Goal: Task Accomplishment & Management: Complete application form

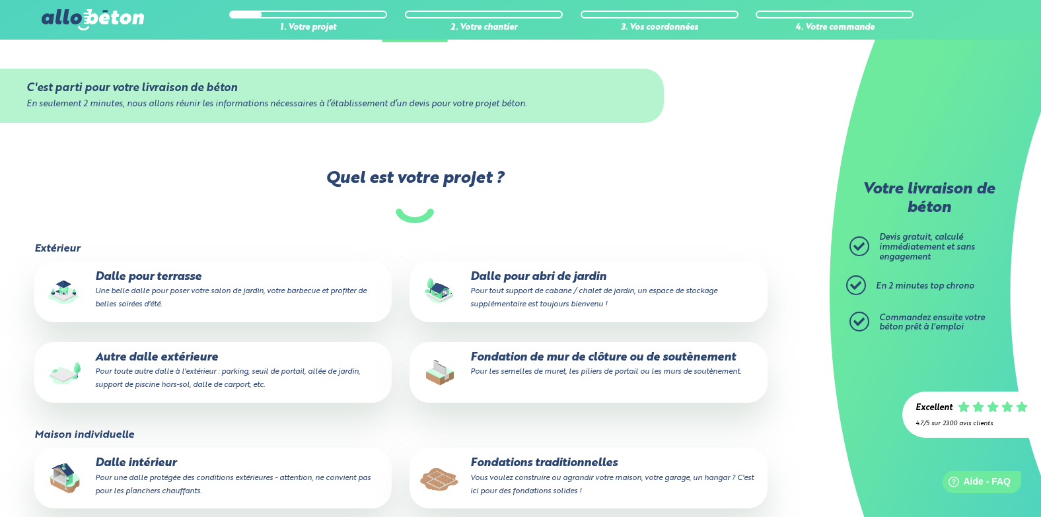
scroll to position [132, 0]
click at [530, 292] on small "Pour tout support de cabane / chalet de jardin, un espace de stockage supplémen…" at bounding box center [593, 297] width 247 height 21
click at [0, 0] on input "Dalle pour abri de jardin Pour tout support de cabane / chalet de jardin, un es…" at bounding box center [0, 0] width 0 height 0
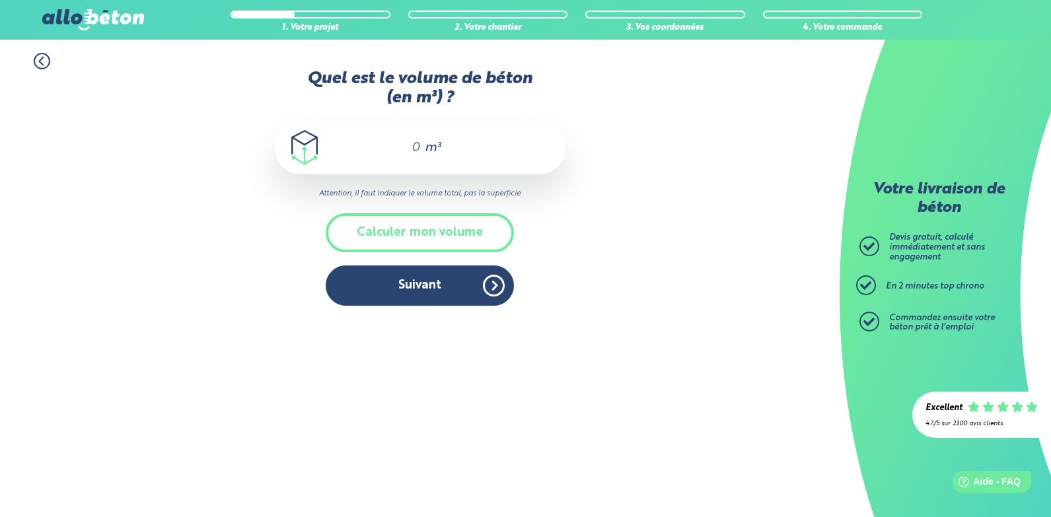
click at [415, 147] on input "Quel est le volume de béton (en m³) ?" at bounding box center [410, 148] width 22 height 16
type input "2.837"
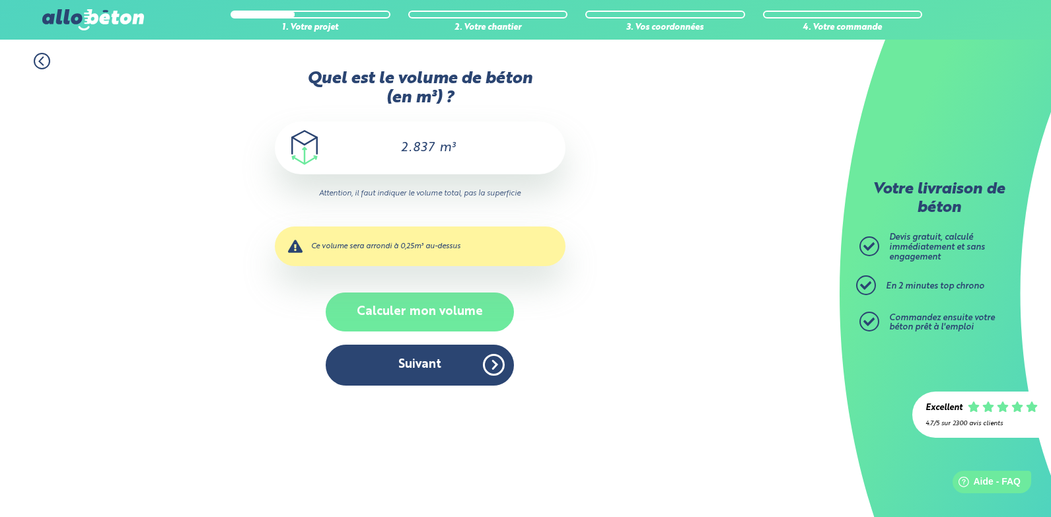
click at [433, 318] on button "Calculer mon volume" at bounding box center [420, 312] width 188 height 39
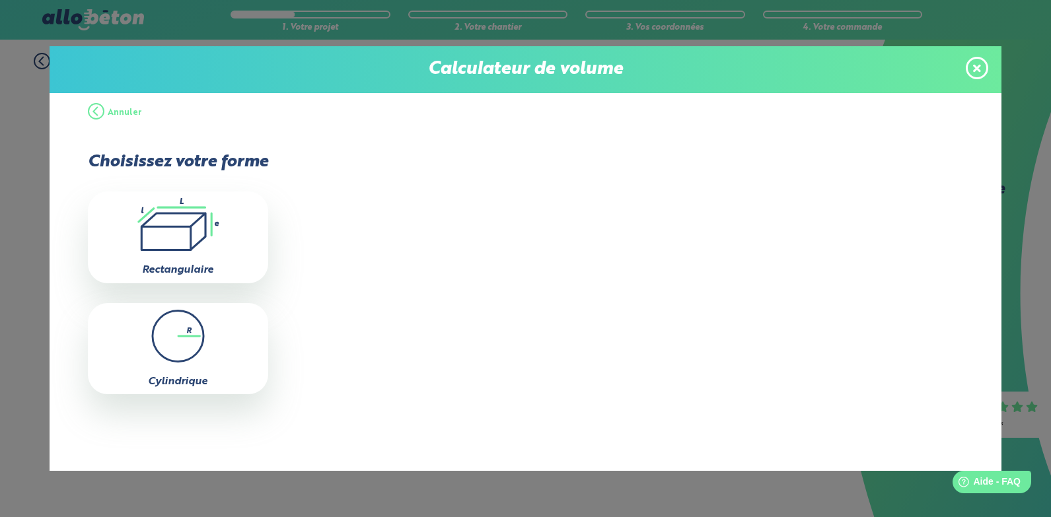
click at [976, 69] on icon at bounding box center [977, 68] width 8 height 8
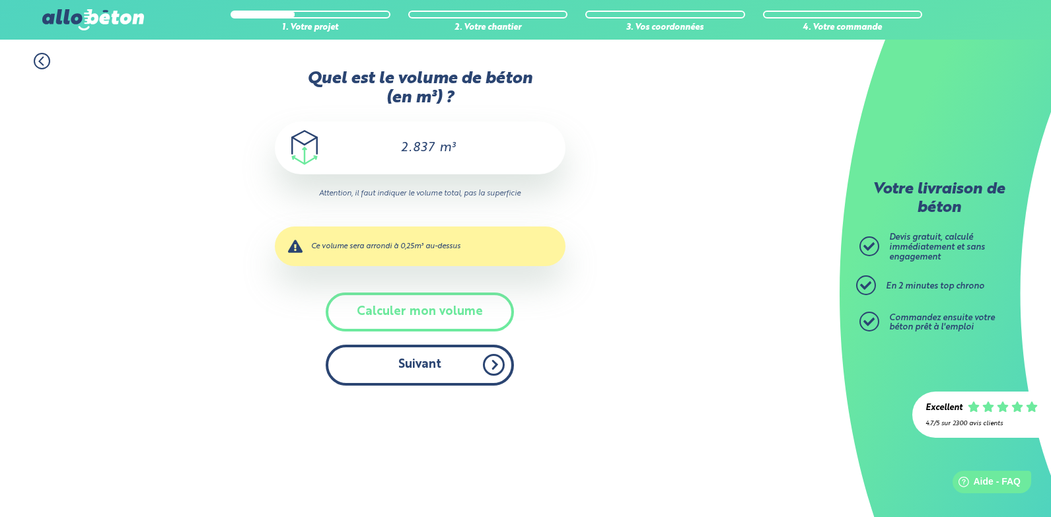
click at [441, 379] on button "Suivant" at bounding box center [420, 365] width 188 height 40
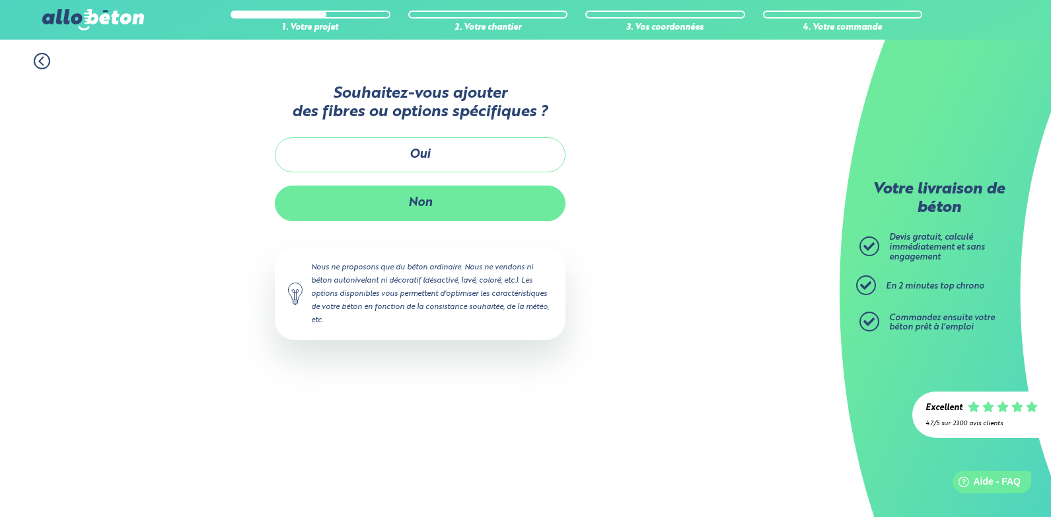
click at [421, 207] on button "Non" at bounding box center [420, 203] width 291 height 35
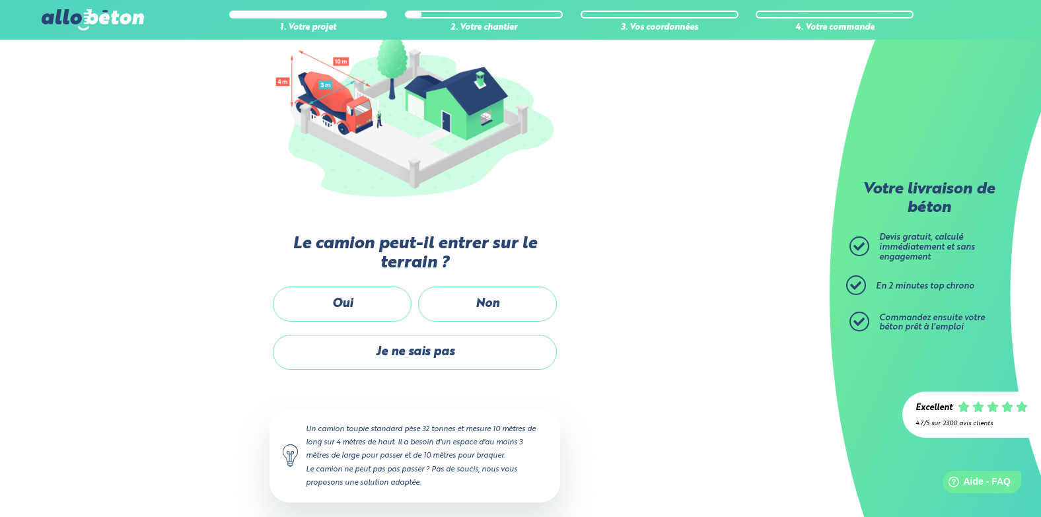
scroll to position [182, 0]
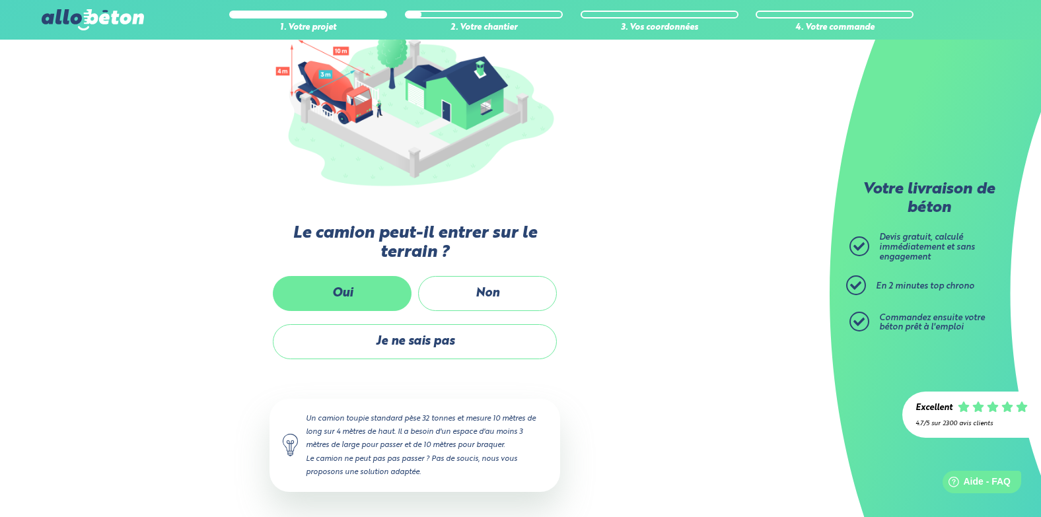
click at [343, 299] on label "Oui" at bounding box center [342, 293] width 139 height 35
click at [0, 0] on input "Oui" at bounding box center [0, 0] width 0 height 0
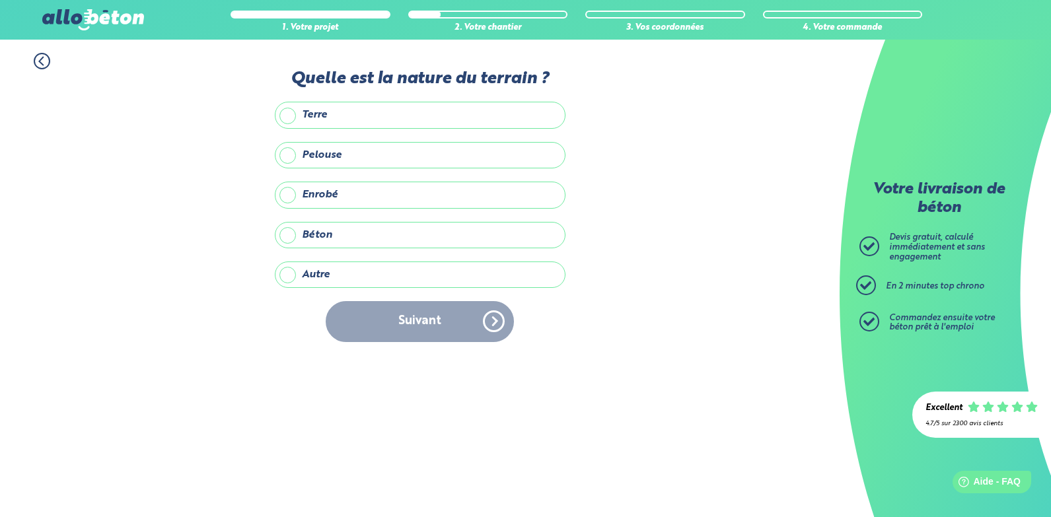
click at [290, 118] on label "Terre" at bounding box center [420, 115] width 291 height 26
click at [0, 0] on input "Terre" at bounding box center [0, 0] width 0 height 0
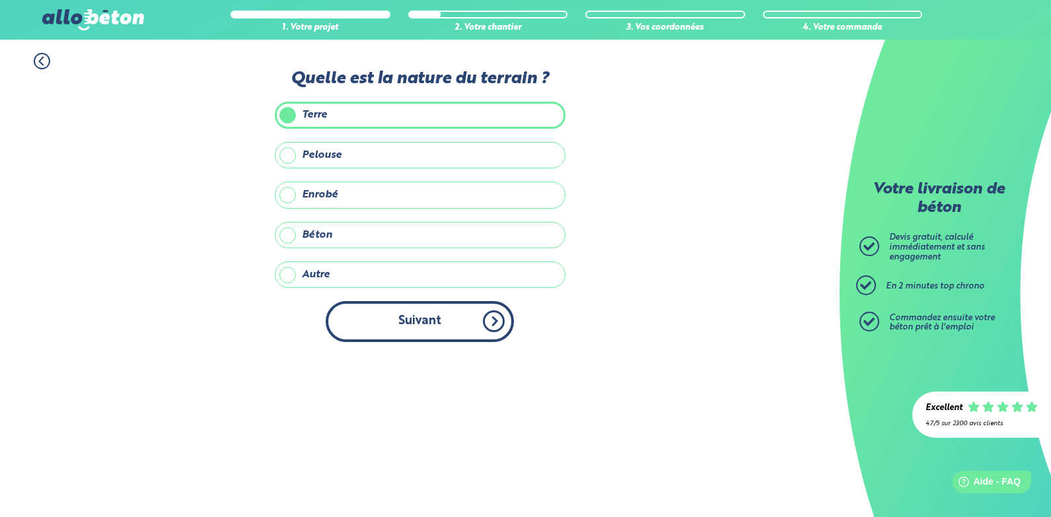
click at [454, 326] on button "Suivant" at bounding box center [420, 321] width 188 height 40
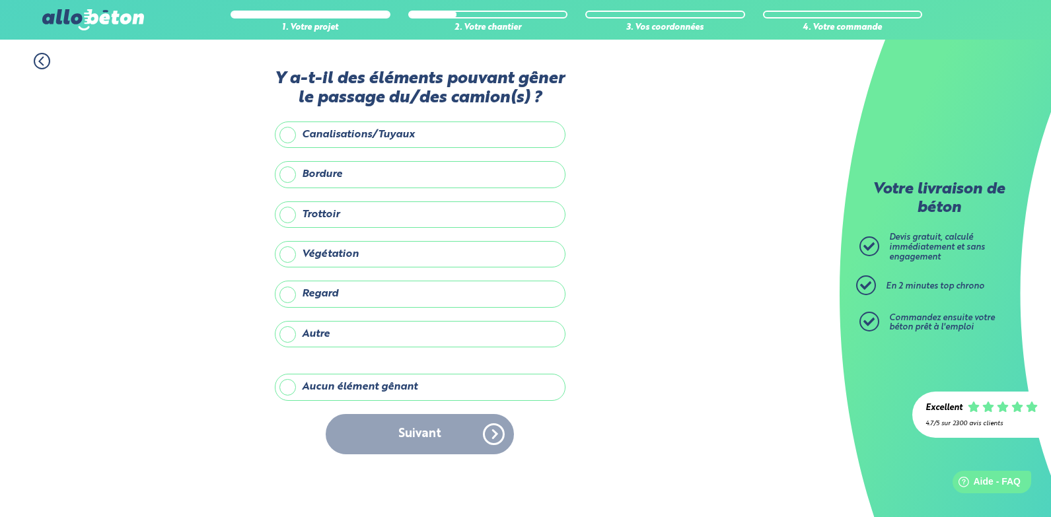
click at [292, 386] on label "Aucun élément gênant" at bounding box center [420, 387] width 291 height 26
click at [0, 0] on input "Aucun élément gênant" at bounding box center [0, 0] width 0 height 0
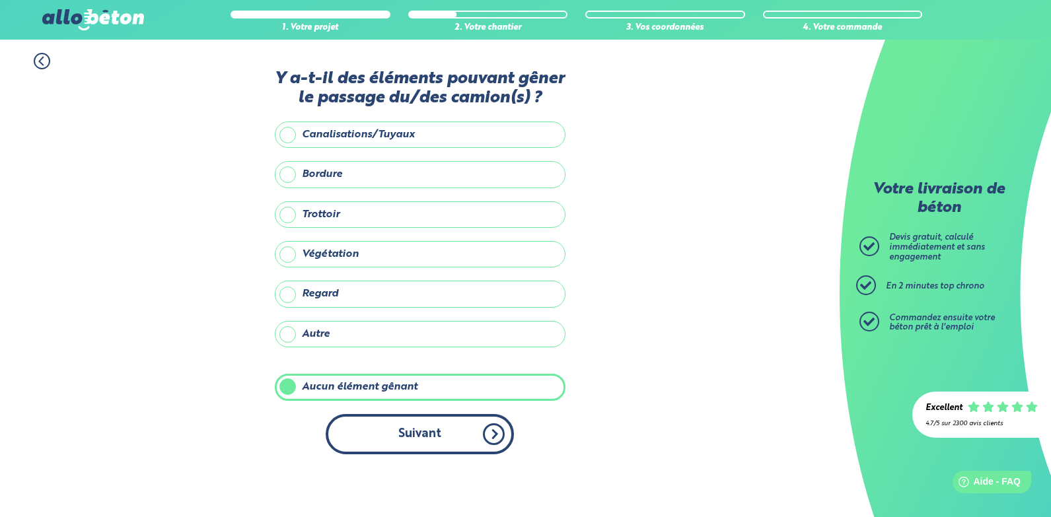
click at [465, 437] on button "Suivant" at bounding box center [420, 434] width 188 height 40
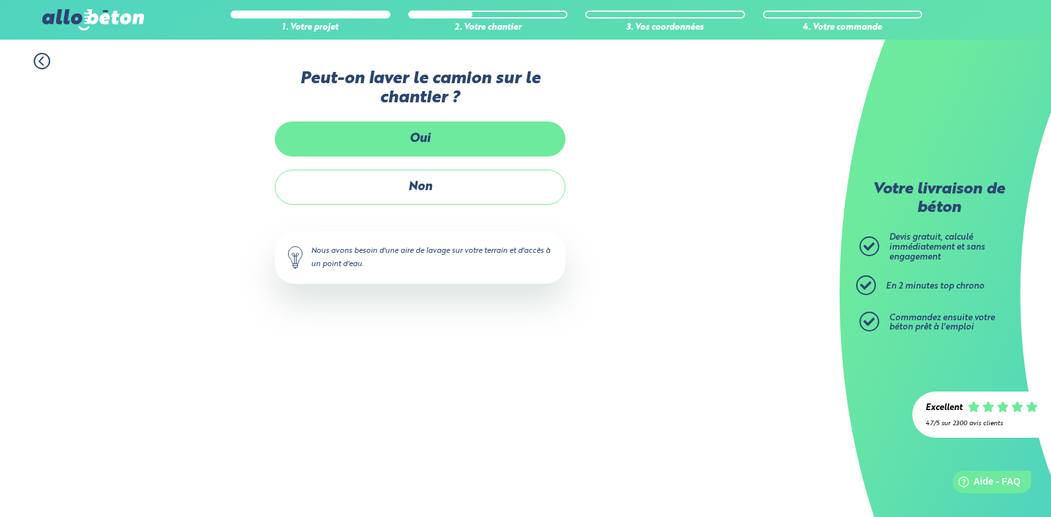
click at [429, 130] on label "Oui" at bounding box center [420, 139] width 291 height 35
click at [0, 0] on input "Oui" at bounding box center [0, 0] width 0 height 0
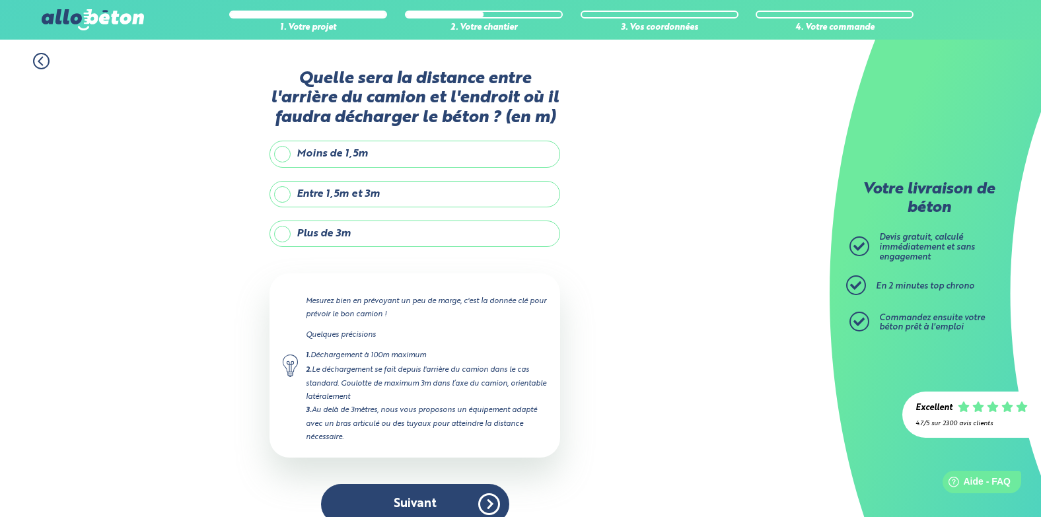
click at [284, 155] on label "Moins de 1,5m" at bounding box center [414, 154] width 291 height 26
click at [0, 0] on input "Moins de 1,5m" at bounding box center [0, 0] width 0 height 0
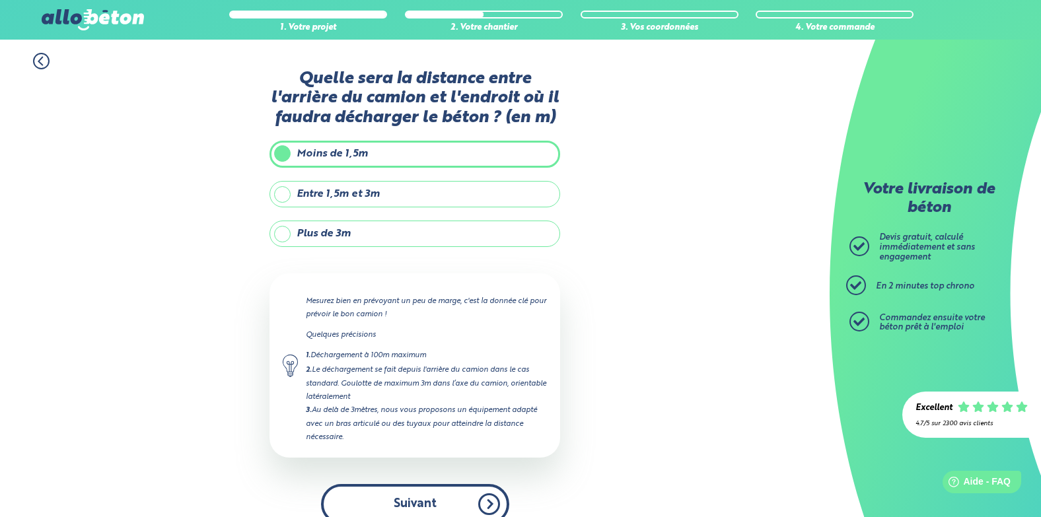
click at [433, 497] on button "Suivant" at bounding box center [415, 504] width 188 height 40
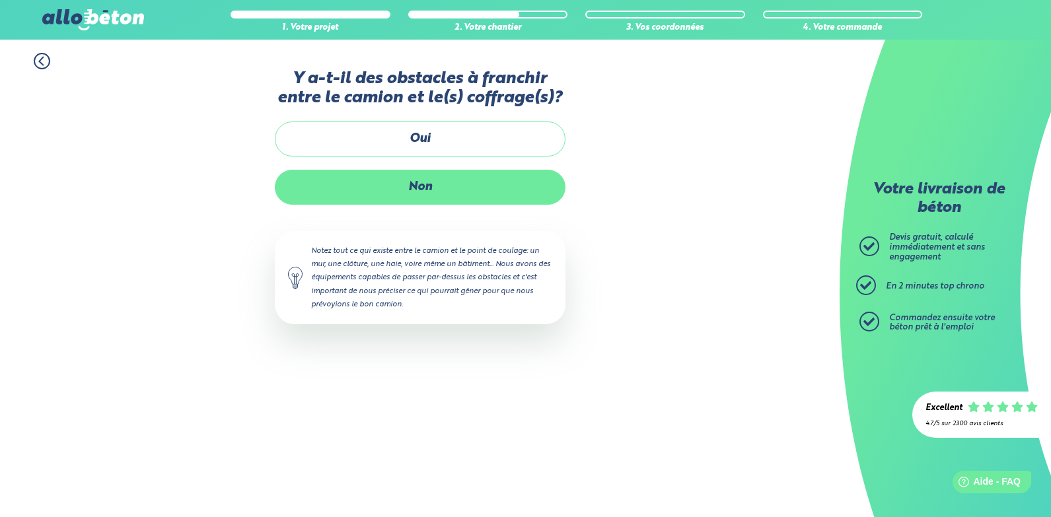
click at [425, 191] on label "Non" at bounding box center [420, 187] width 291 height 35
click at [0, 0] on input "Non" at bounding box center [0, 0] width 0 height 0
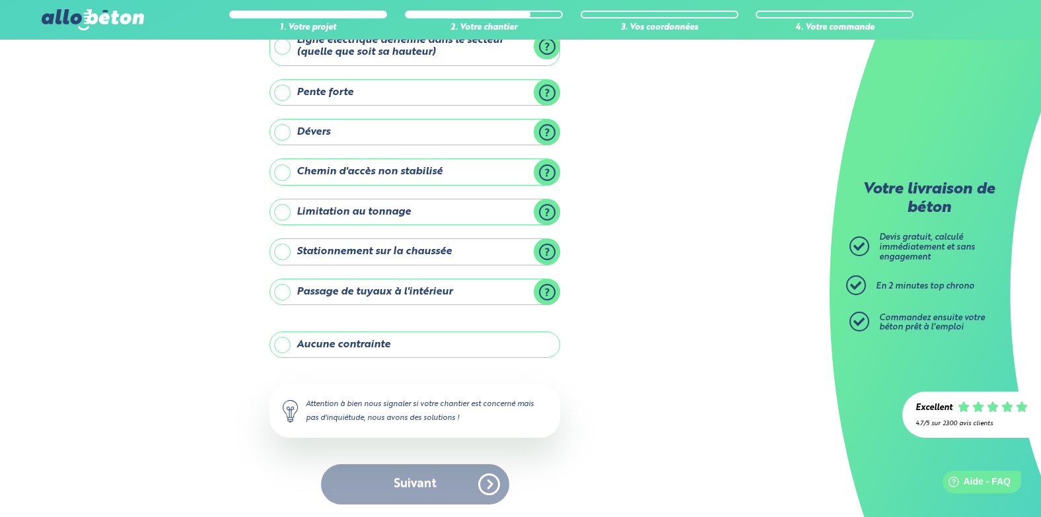
scroll to position [95, 0]
click at [287, 342] on label "Aucune contrainte" at bounding box center [414, 344] width 291 height 26
click at [0, 0] on input "Aucune contrainte" at bounding box center [0, 0] width 0 height 0
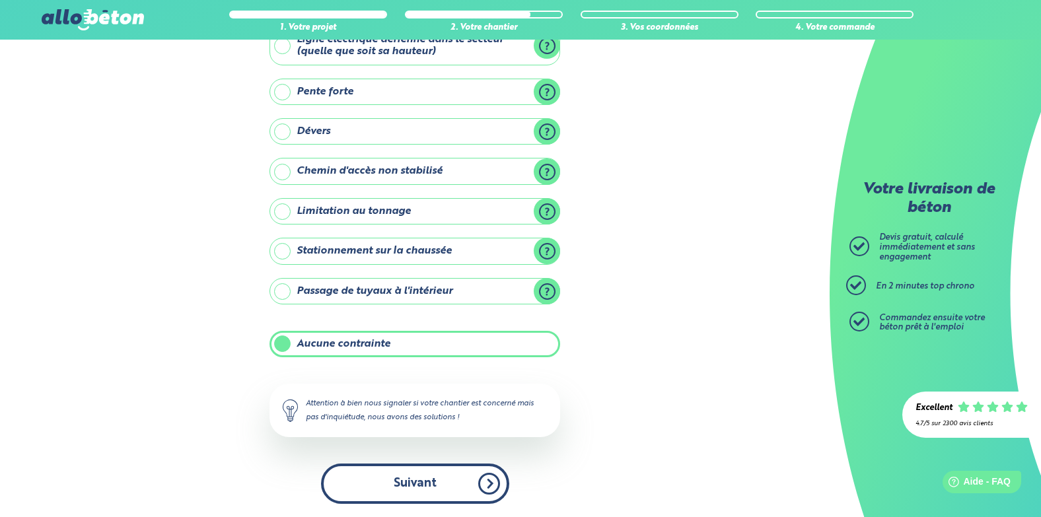
click at [439, 483] on button "Suivant" at bounding box center [415, 484] width 188 height 40
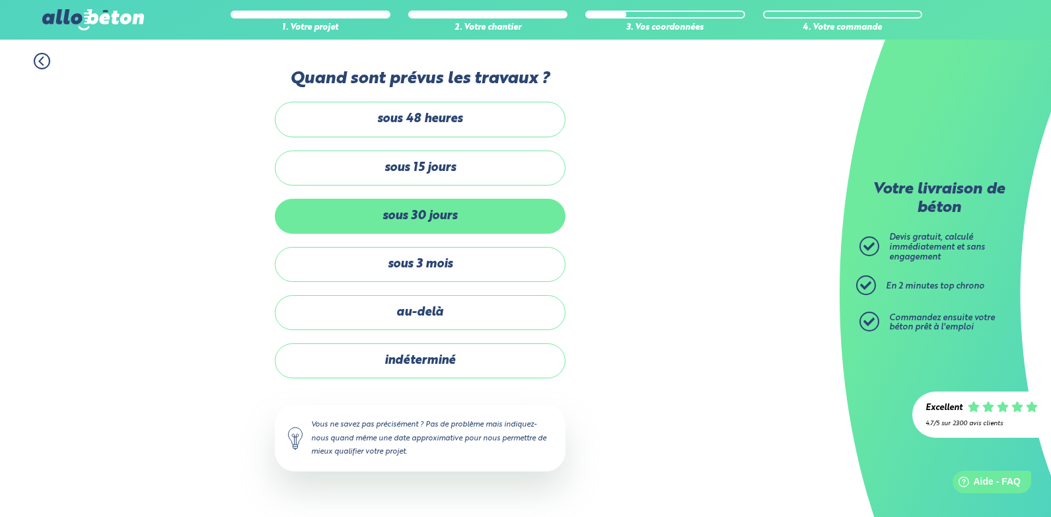
click at [484, 223] on label "sous 30 jours" at bounding box center [420, 216] width 291 height 35
click at [0, 0] on input "sous 30 jours" at bounding box center [0, 0] width 0 height 0
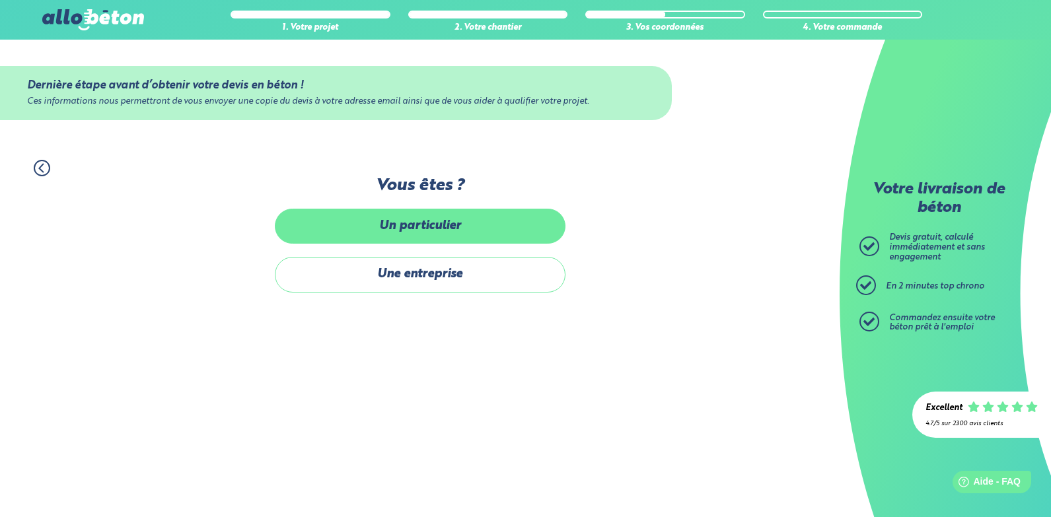
click at [496, 233] on label "Un particulier" at bounding box center [420, 226] width 291 height 35
click at [0, 0] on input "Un particulier" at bounding box center [0, 0] width 0 height 0
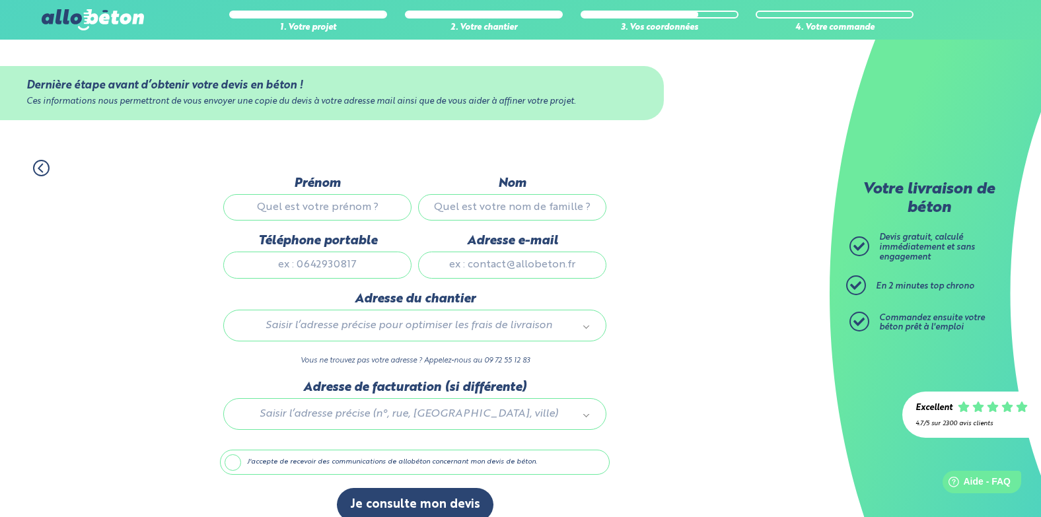
scroll to position [18, 0]
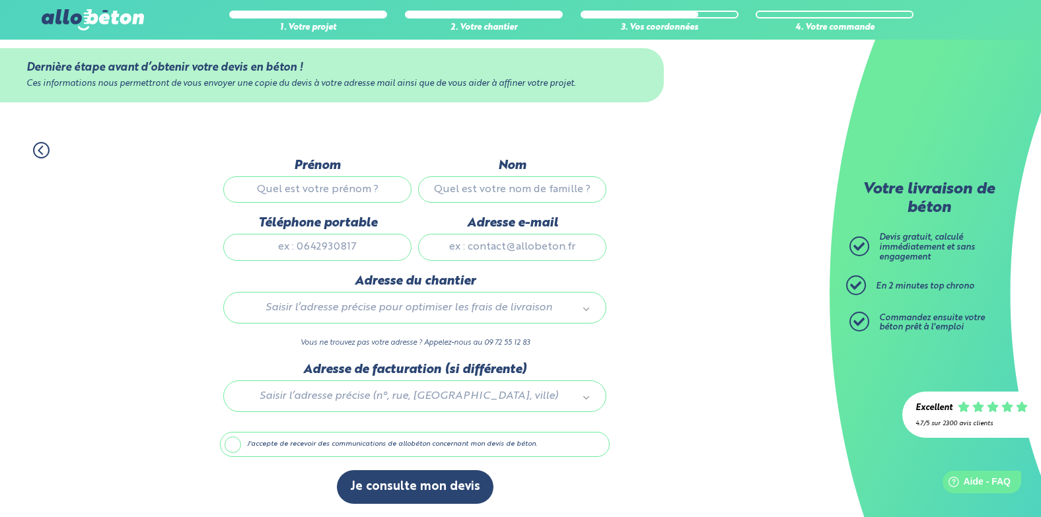
click at [276, 184] on input "Prénom" at bounding box center [317, 189] width 188 height 26
type input "[PERSON_NAME]"
type input "cloux"
type input "0664642542"
type input "[EMAIL_ADDRESS][DOMAIN_NAME]"
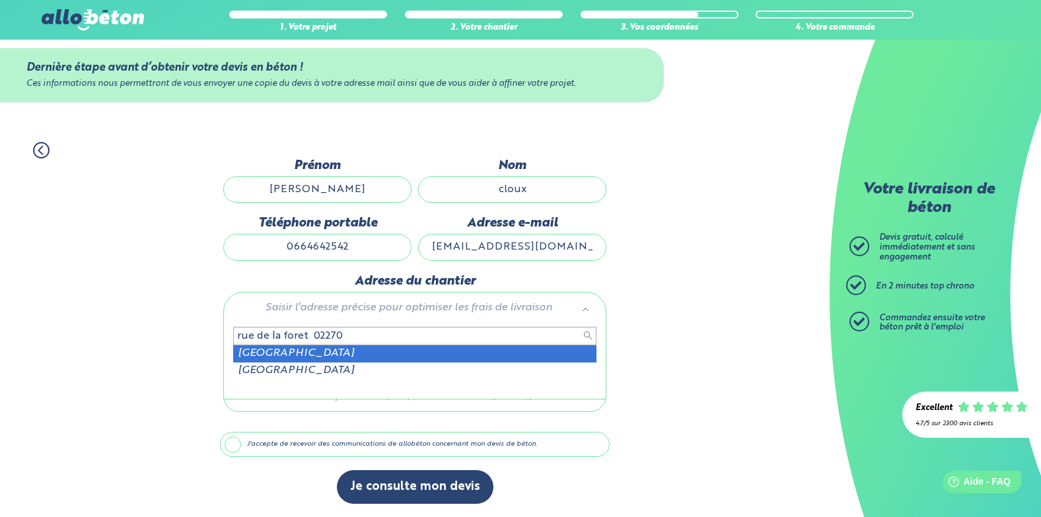
type input "rue de la foret 02270"
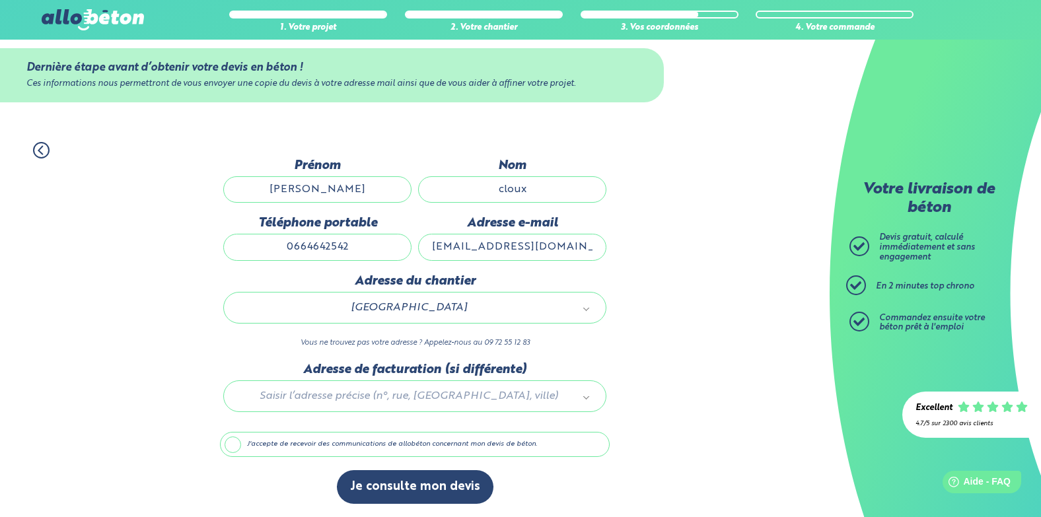
click at [302, 400] on div at bounding box center [415, 394] width 390 height 63
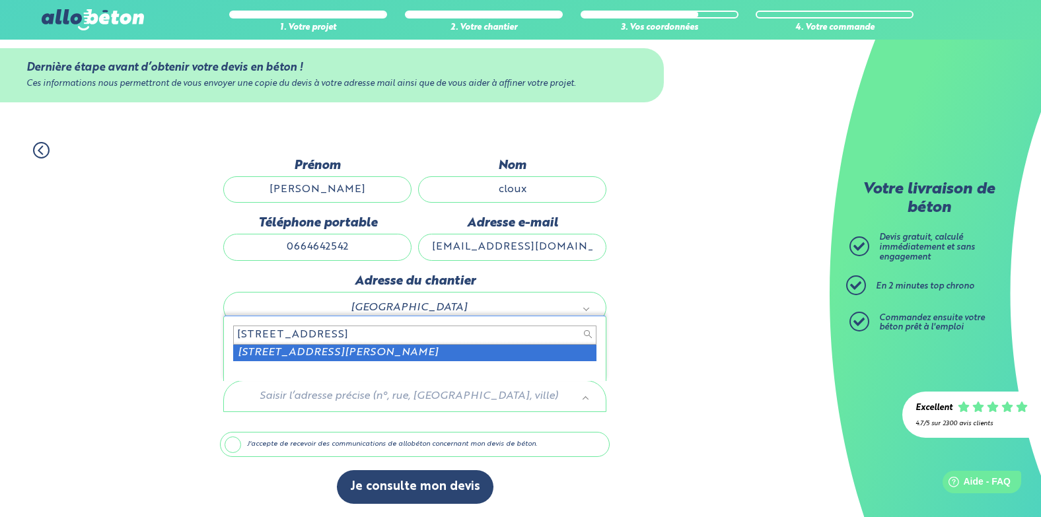
type input "[STREET_ADDRESS]"
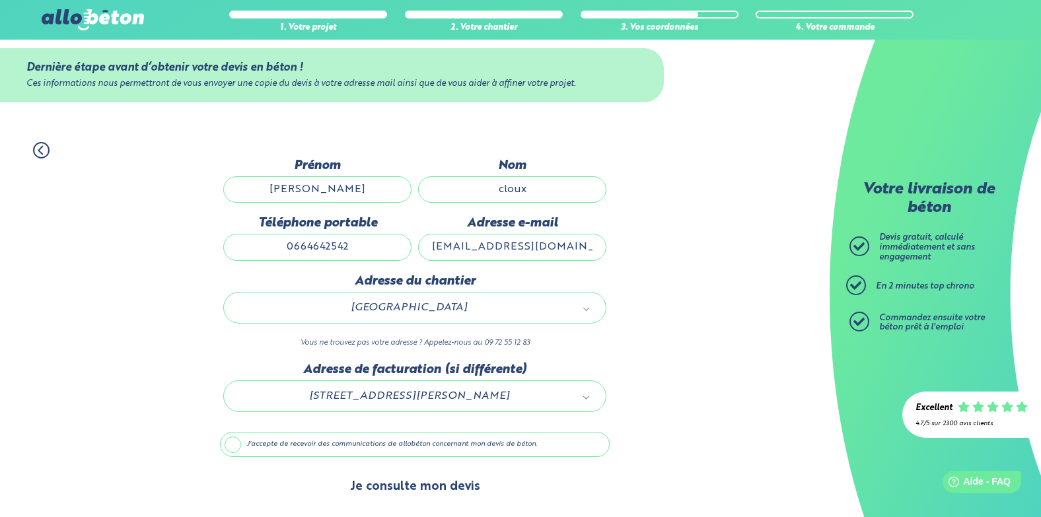
click at [445, 484] on button "Je consulte mon devis" at bounding box center [415, 487] width 157 height 34
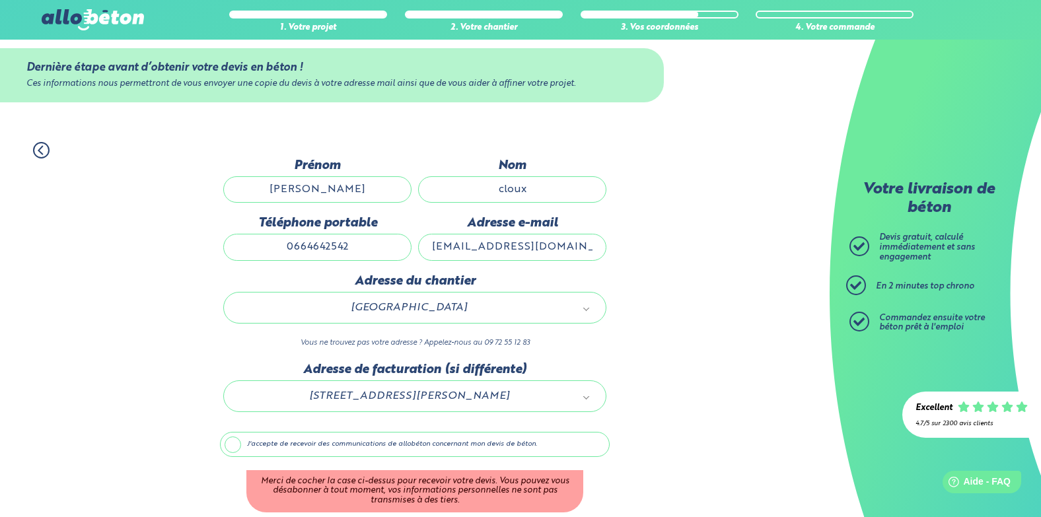
click at [238, 448] on label "J'accepte de recevoir des communications de allobéton concernant mon devis de b…" at bounding box center [415, 444] width 390 height 25
click at [0, 0] on input "J'accepte de recevoir des communications de allobéton concernant mon devis de b…" at bounding box center [0, 0] width 0 height 0
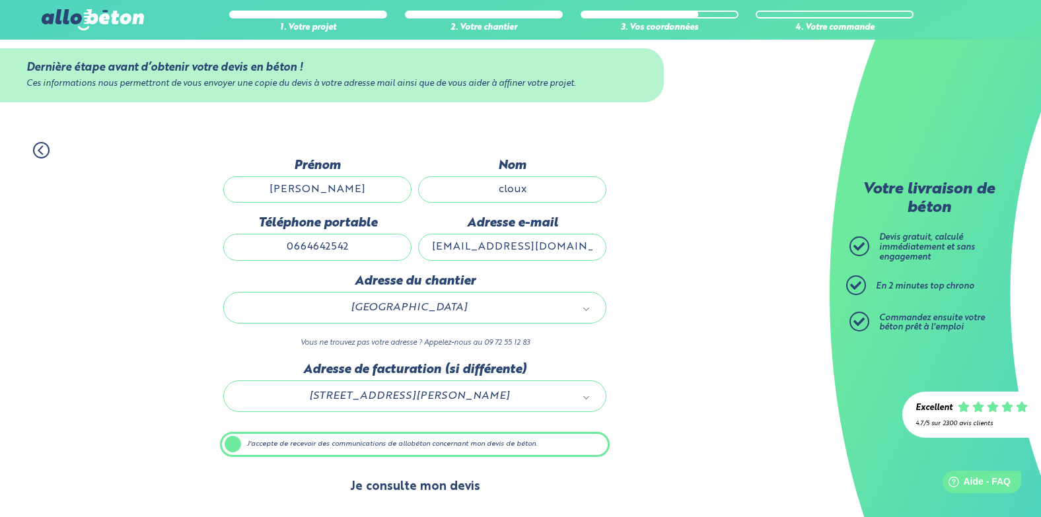
click at [388, 489] on button "Je consulte mon devis" at bounding box center [415, 487] width 157 height 34
